Goal: Find specific page/section: Find specific page/section

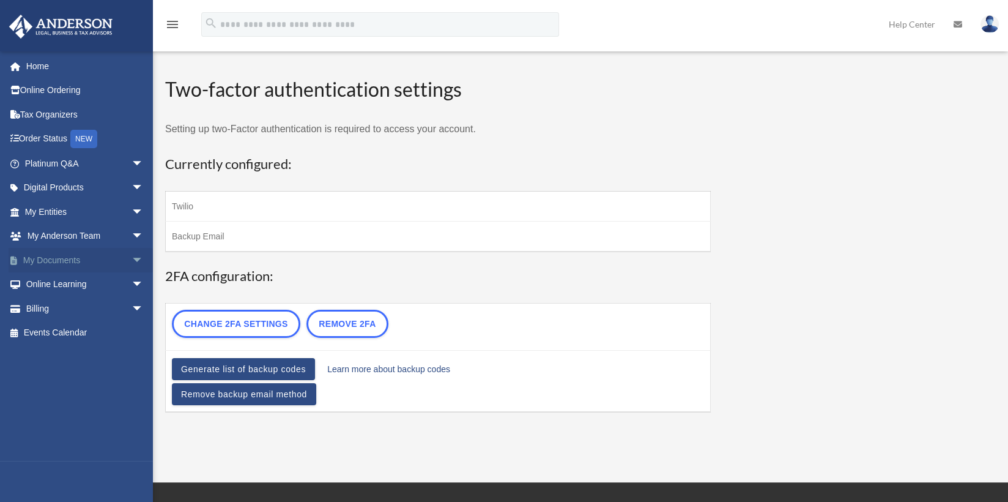
click at [132, 259] on span "arrow_drop_down" at bounding box center [144, 260] width 24 height 25
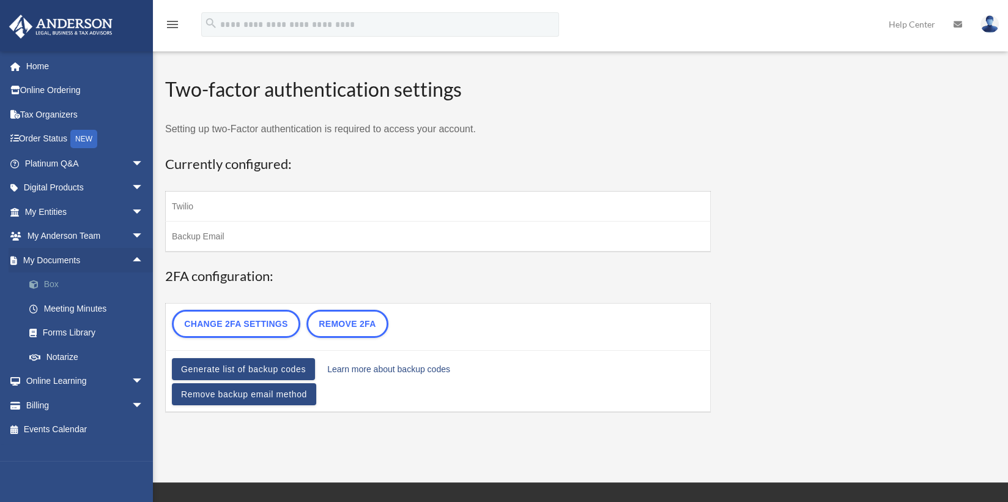
click at [64, 286] on link "Box" at bounding box center [89, 284] width 145 height 24
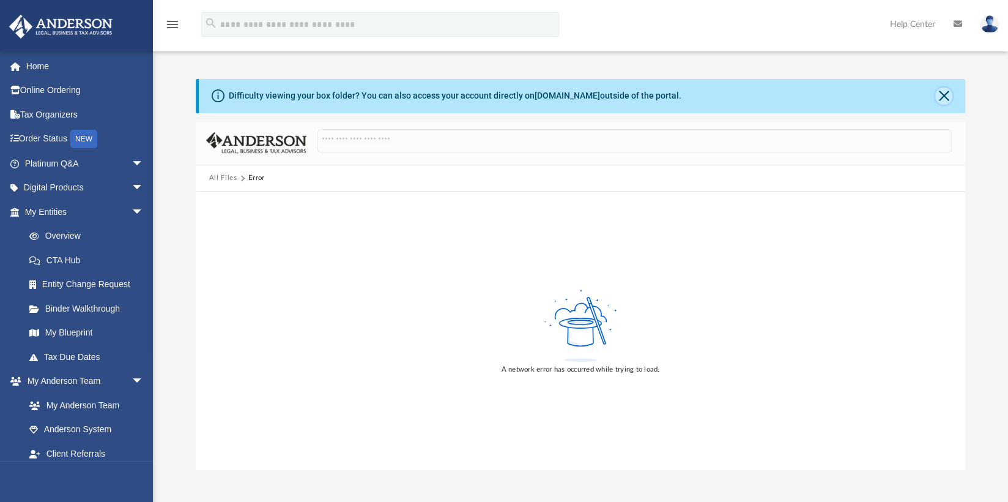
click at [949, 95] on button "Close" at bounding box center [944, 95] width 17 height 17
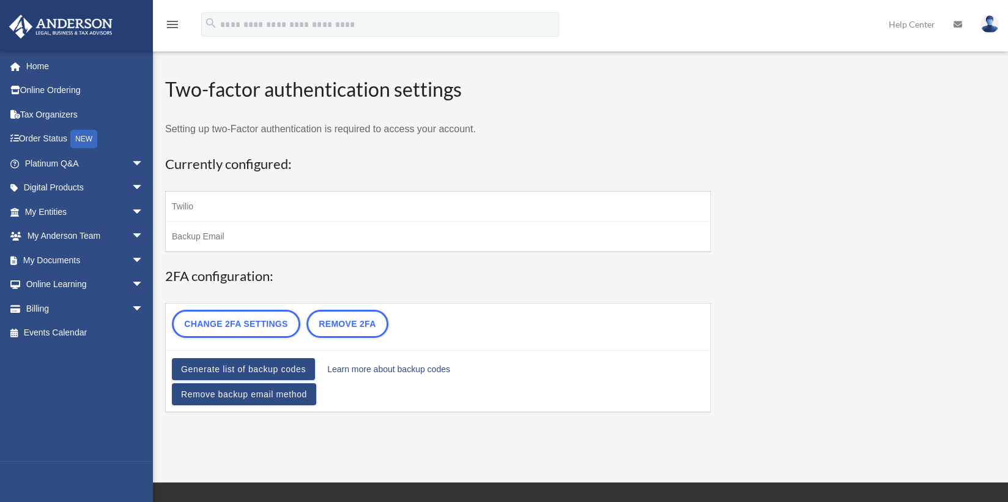
click at [991, 20] on img at bounding box center [990, 24] width 18 height 18
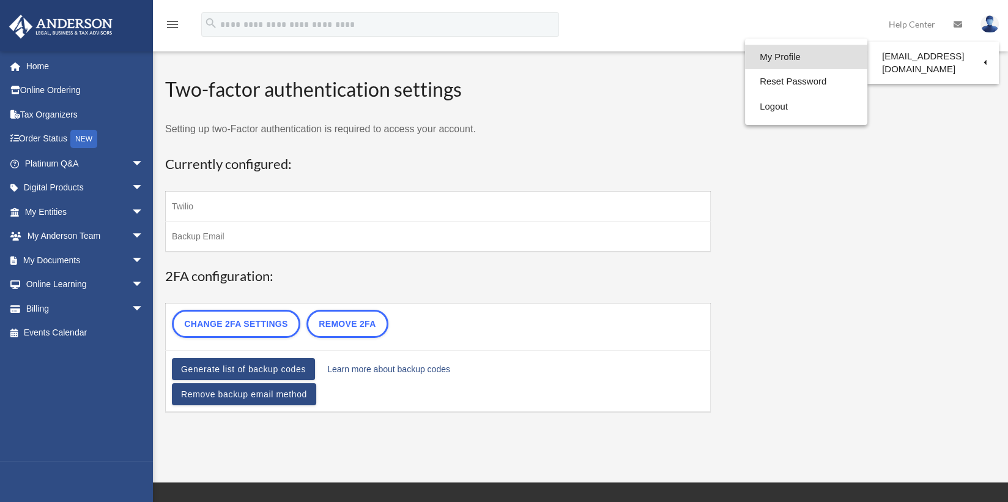
click at [794, 61] on link "My Profile" at bounding box center [806, 57] width 122 height 25
